Goal: Navigation & Orientation: Find specific page/section

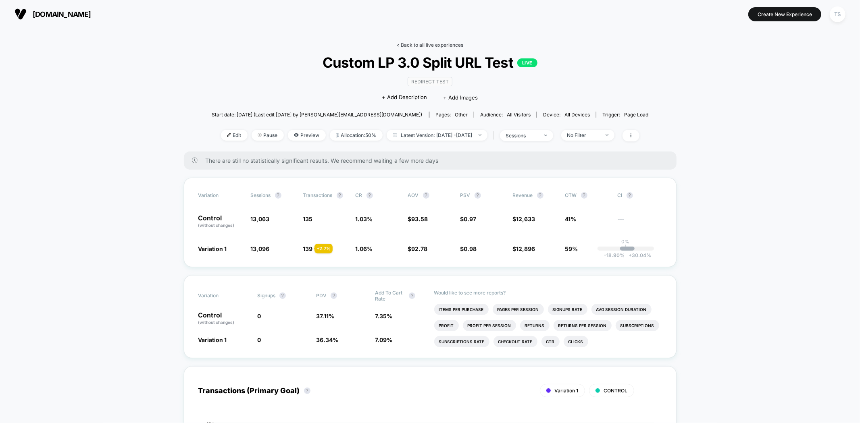
click at [423, 44] on link "< Back to all live experiences" at bounding box center [430, 45] width 67 height 6
